Goal: Transaction & Acquisition: Purchase product/service

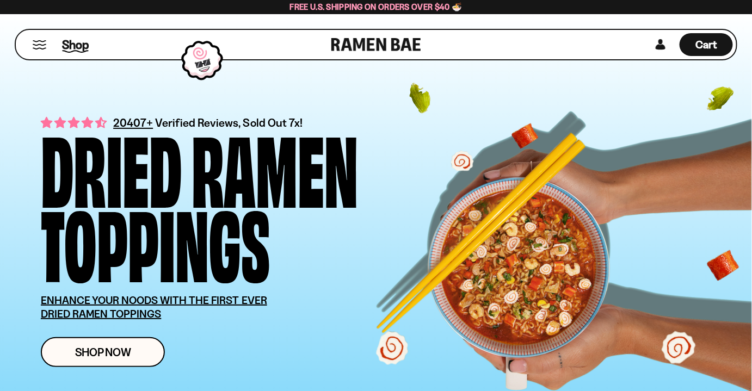
click at [77, 47] on span "Shop" at bounding box center [75, 44] width 27 height 16
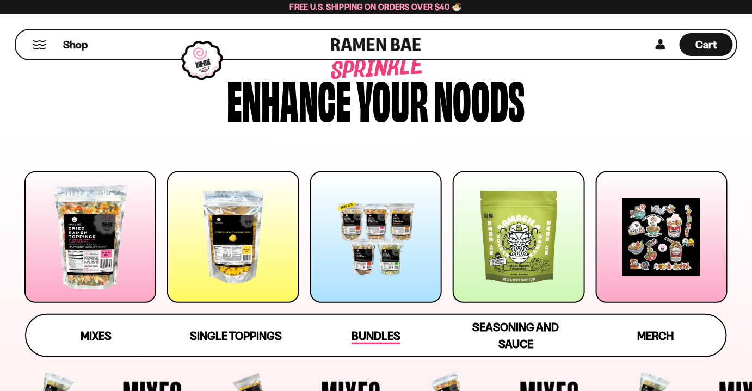
click at [377, 341] on span "Bundles" at bounding box center [375, 336] width 49 height 15
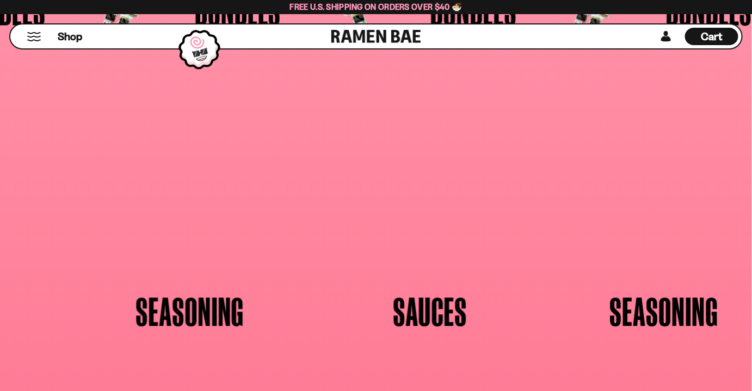
scroll to position [2198, 0]
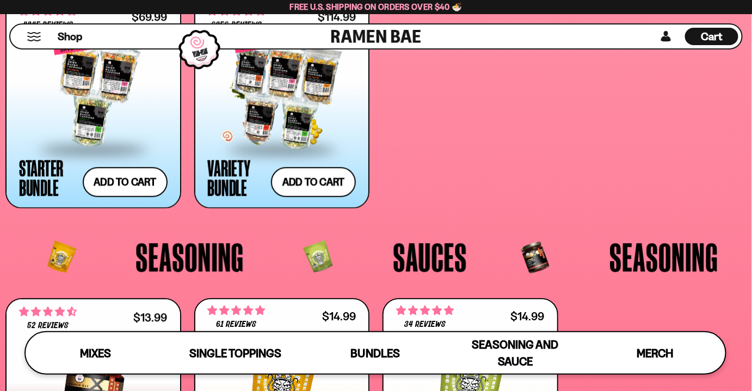
click at [280, 120] on div at bounding box center [282, 93] width 149 height 109
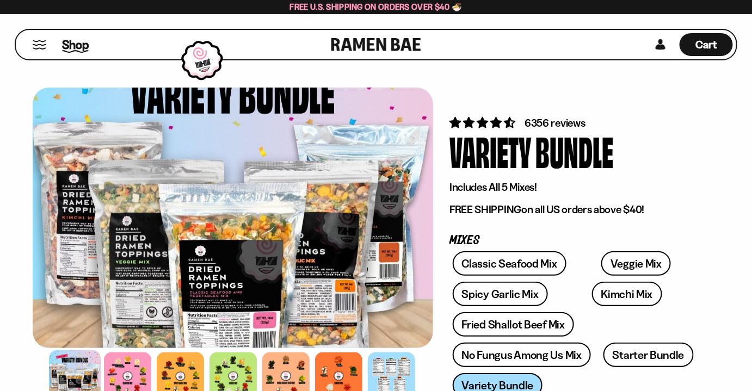
click at [83, 37] on span "Shop" at bounding box center [75, 44] width 27 height 16
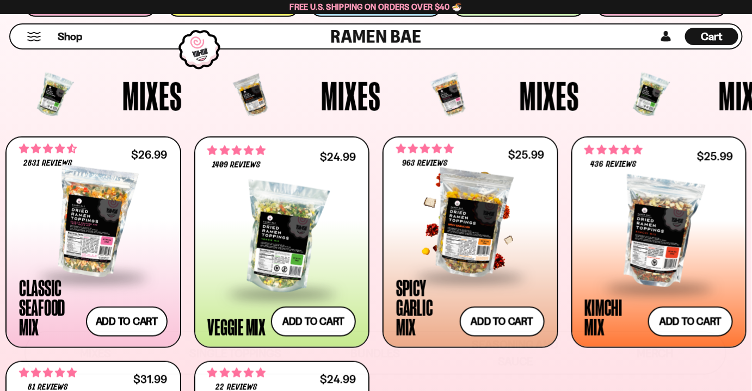
scroll to position [481, 0]
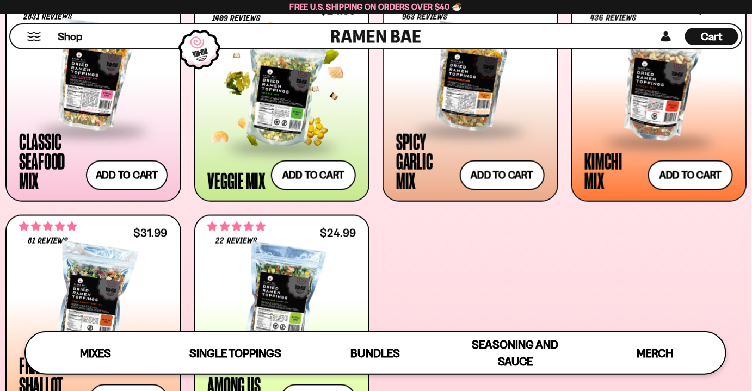
click at [270, 141] on span at bounding box center [281, 148] width 133 height 38
